Goal: Transaction & Acquisition: Purchase product/service

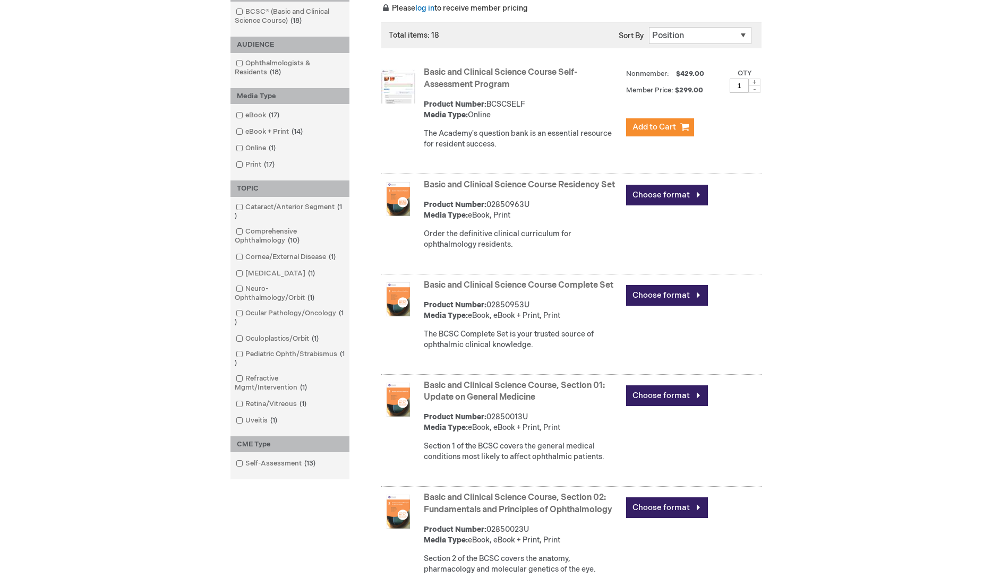
scroll to position [212, 0]
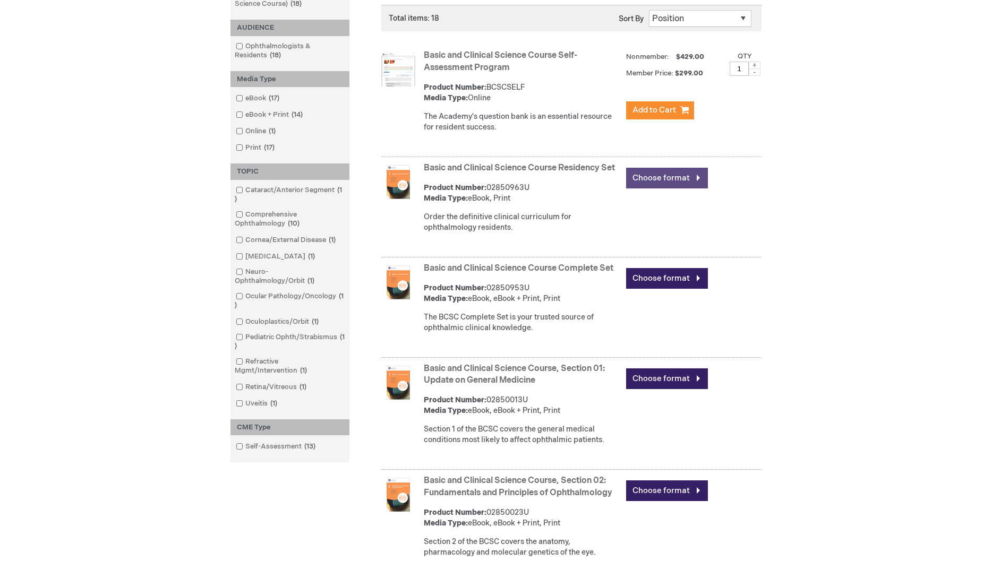
click at [672, 185] on link "Choose format" at bounding box center [667, 178] width 82 height 21
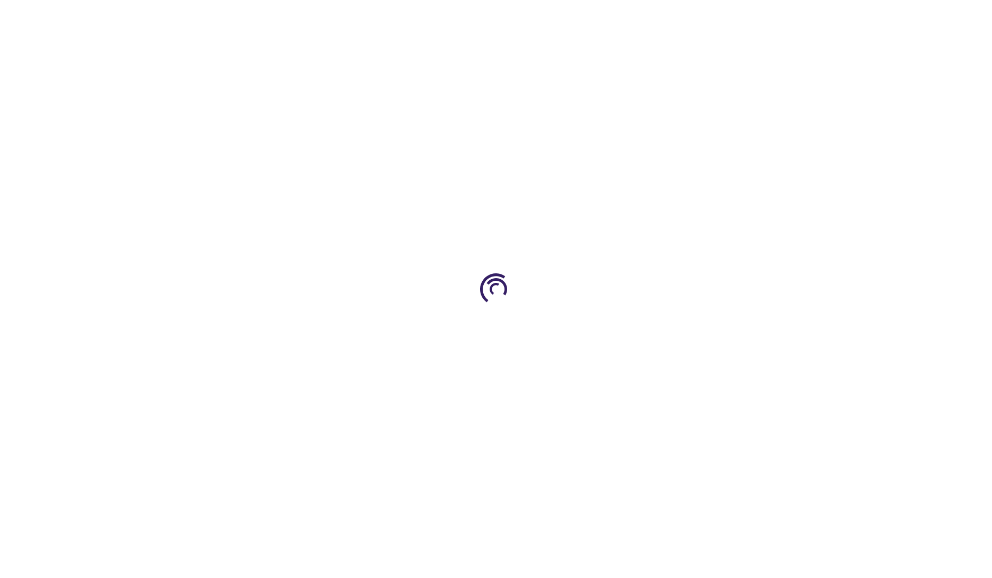
type input "0"
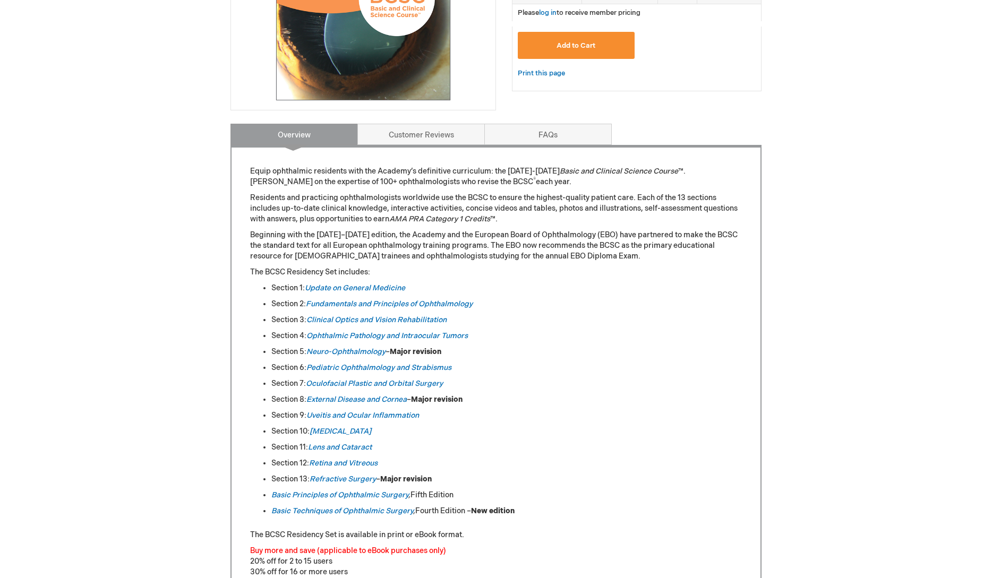
scroll to position [319, 0]
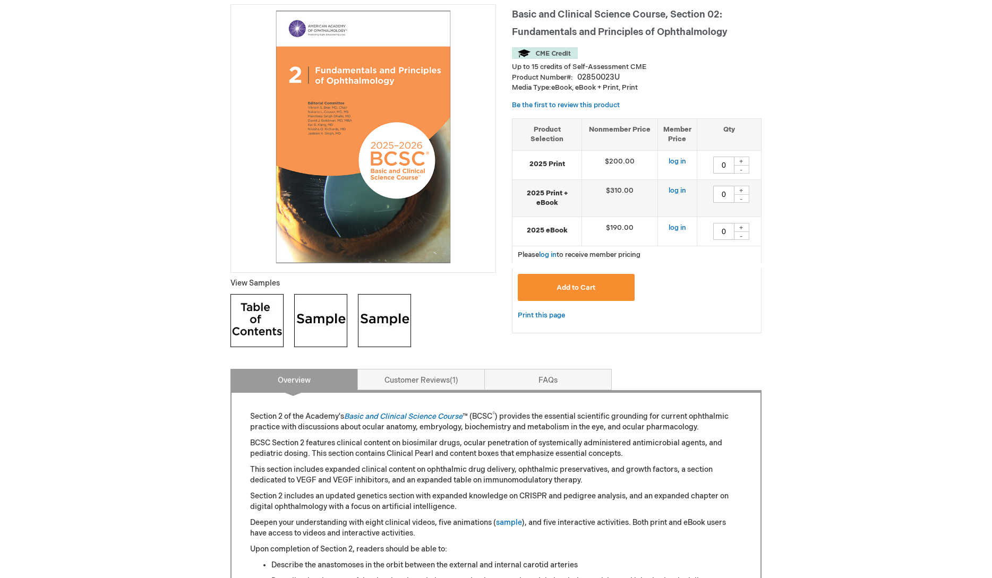
scroll to position [159, 0]
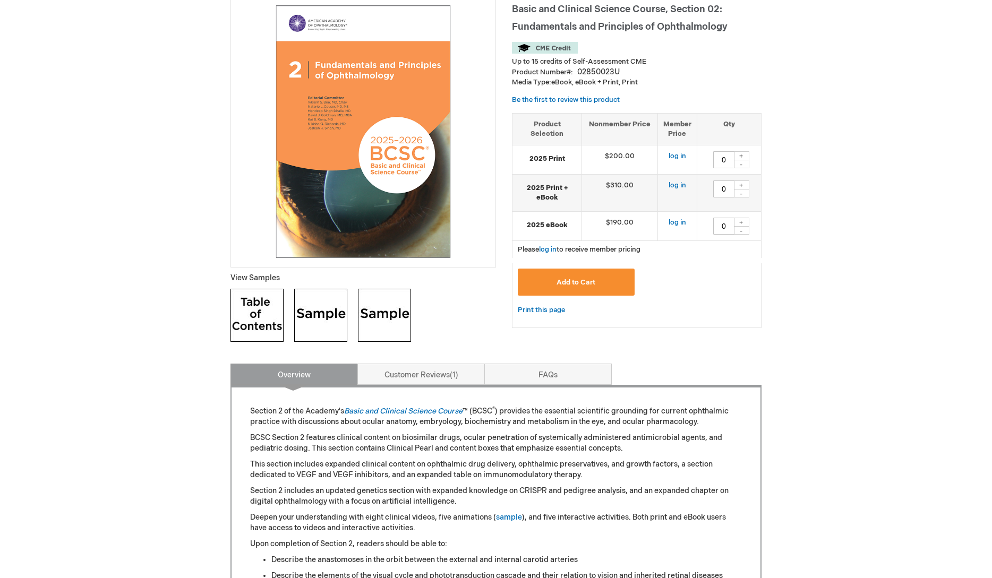
click at [255, 282] on p "View Samples" at bounding box center [363, 278] width 266 height 11
click at [263, 309] on img at bounding box center [256, 315] width 53 height 53
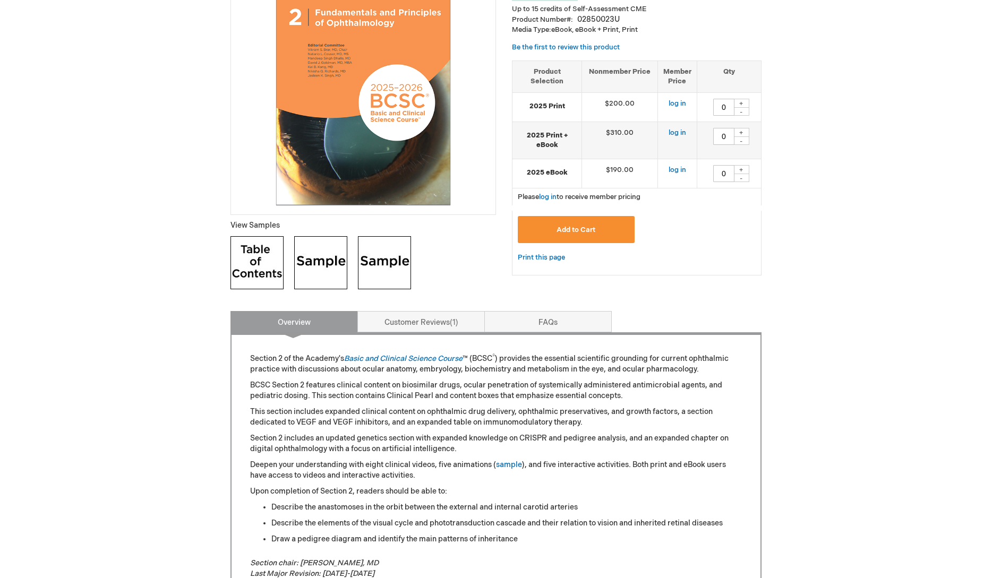
scroll to position [212, 0]
click at [312, 258] on img at bounding box center [320, 262] width 53 height 53
